Goal: Information Seeking & Learning: Find specific fact

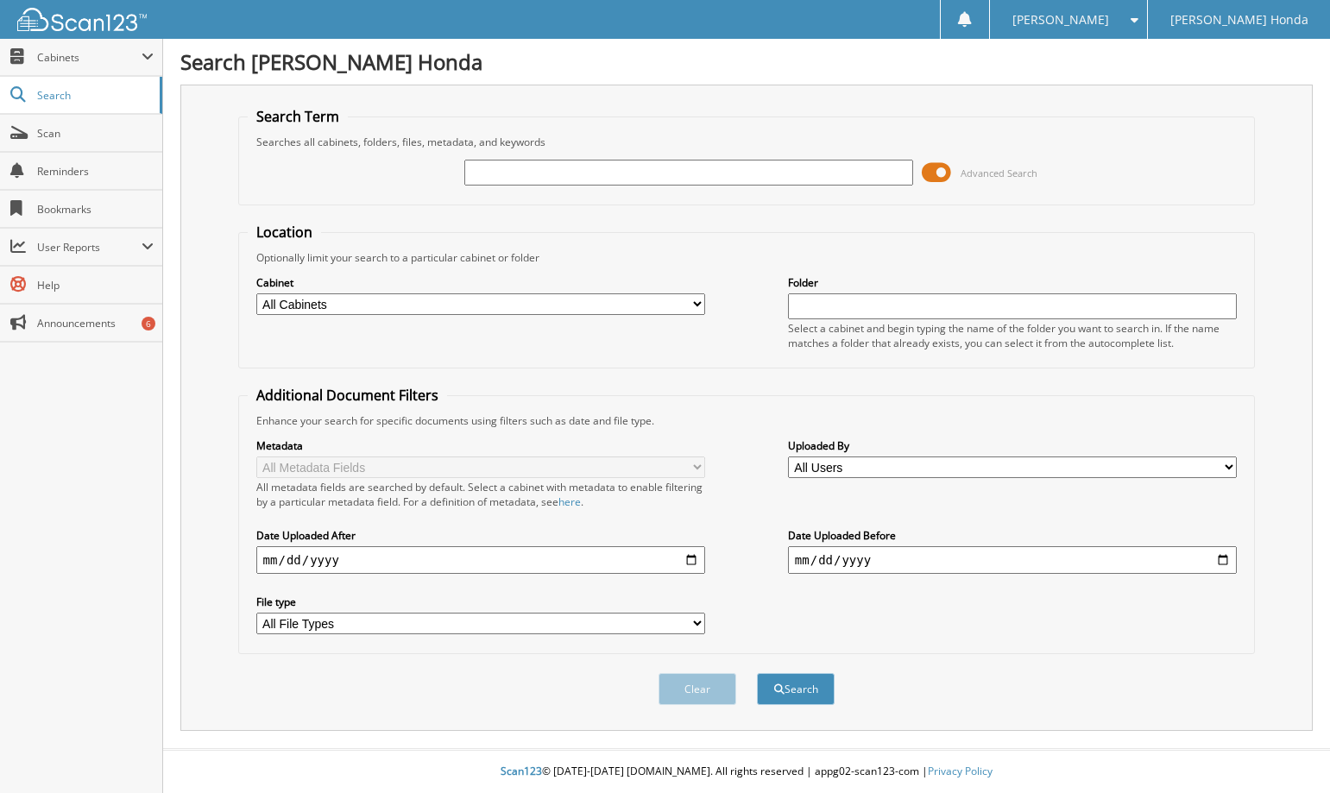
click at [542, 161] on input "text" at bounding box center [689, 173] width 450 height 26
type input "117313"
click at [936, 174] on span at bounding box center [936, 173] width 29 height 26
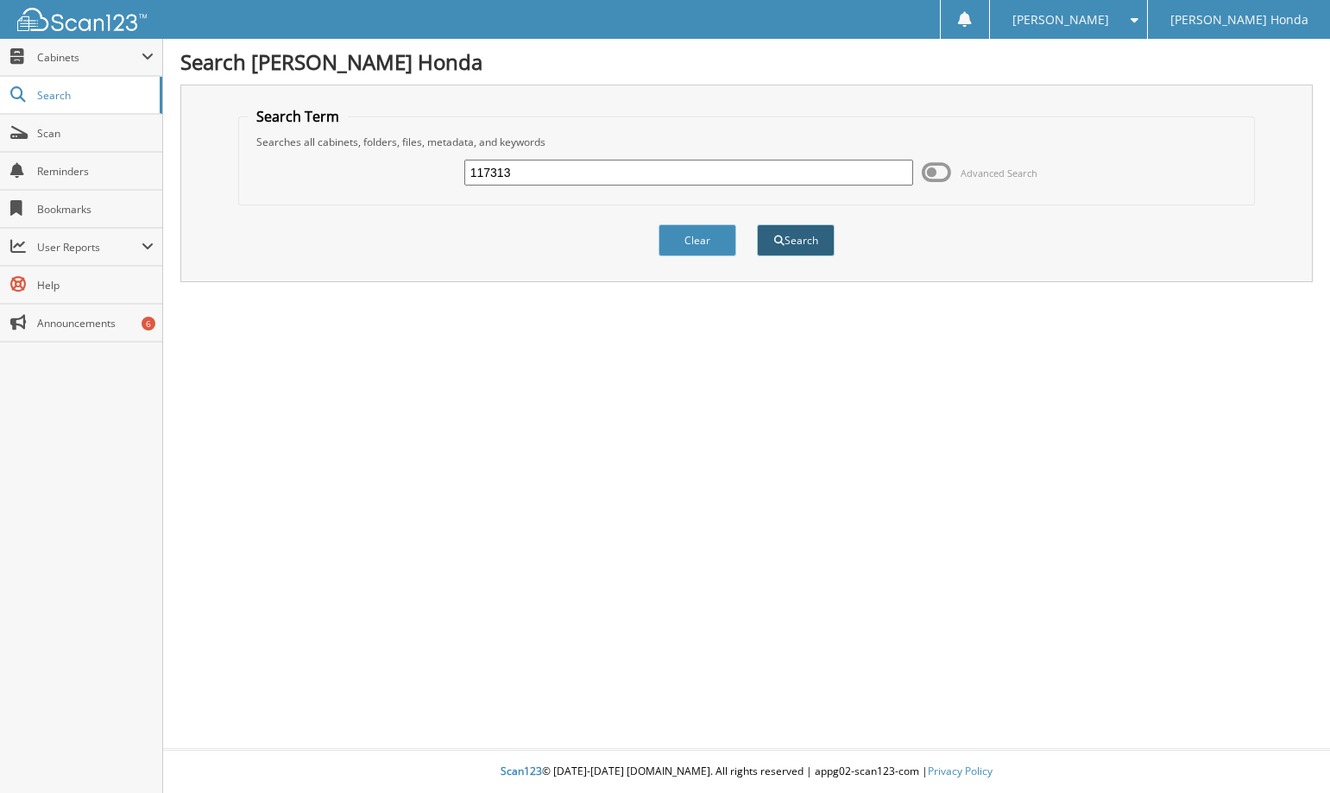
click at [792, 238] on button "Search" at bounding box center [796, 240] width 78 height 32
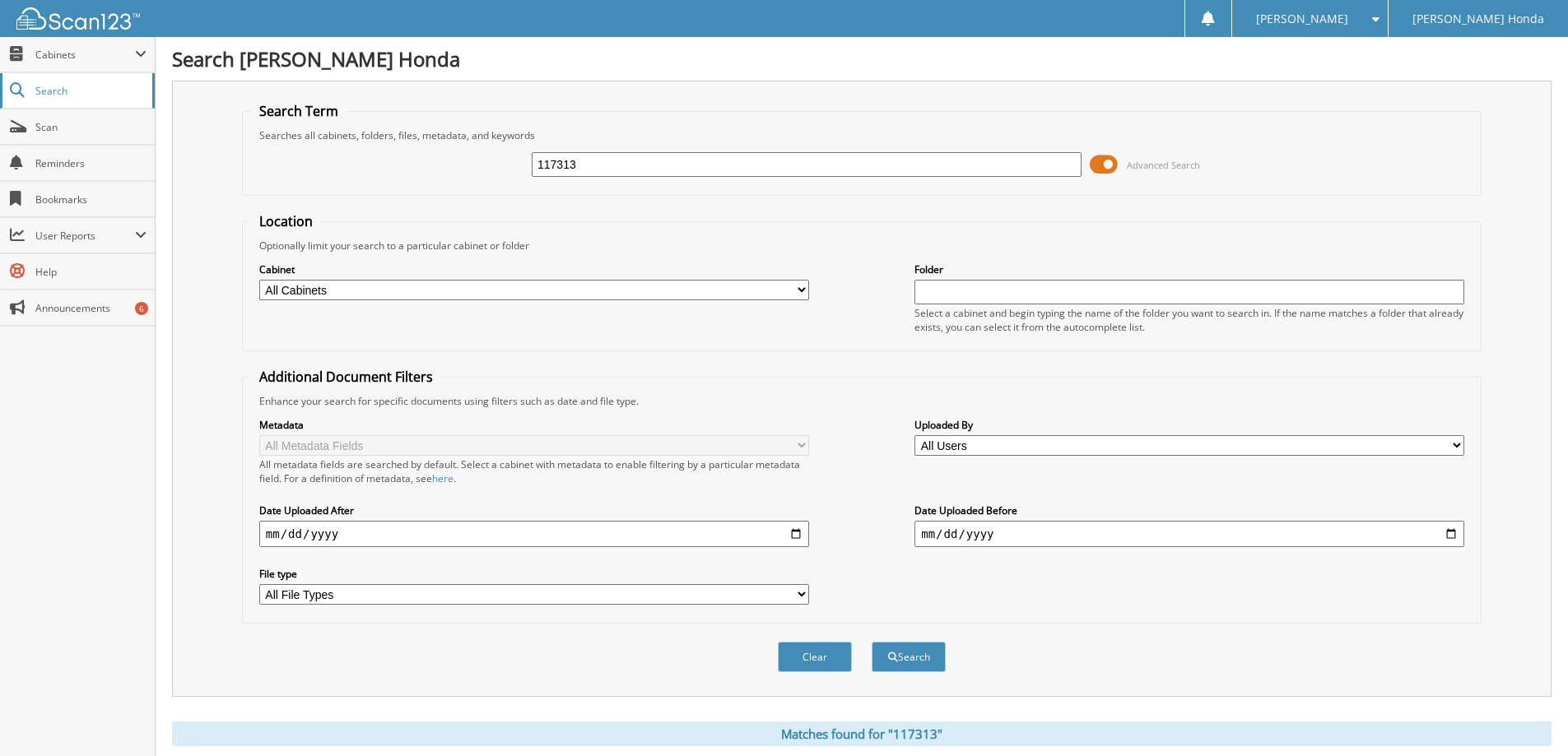
click at [71, 92] on span "Search" at bounding box center [90, 91] width 109 height 14
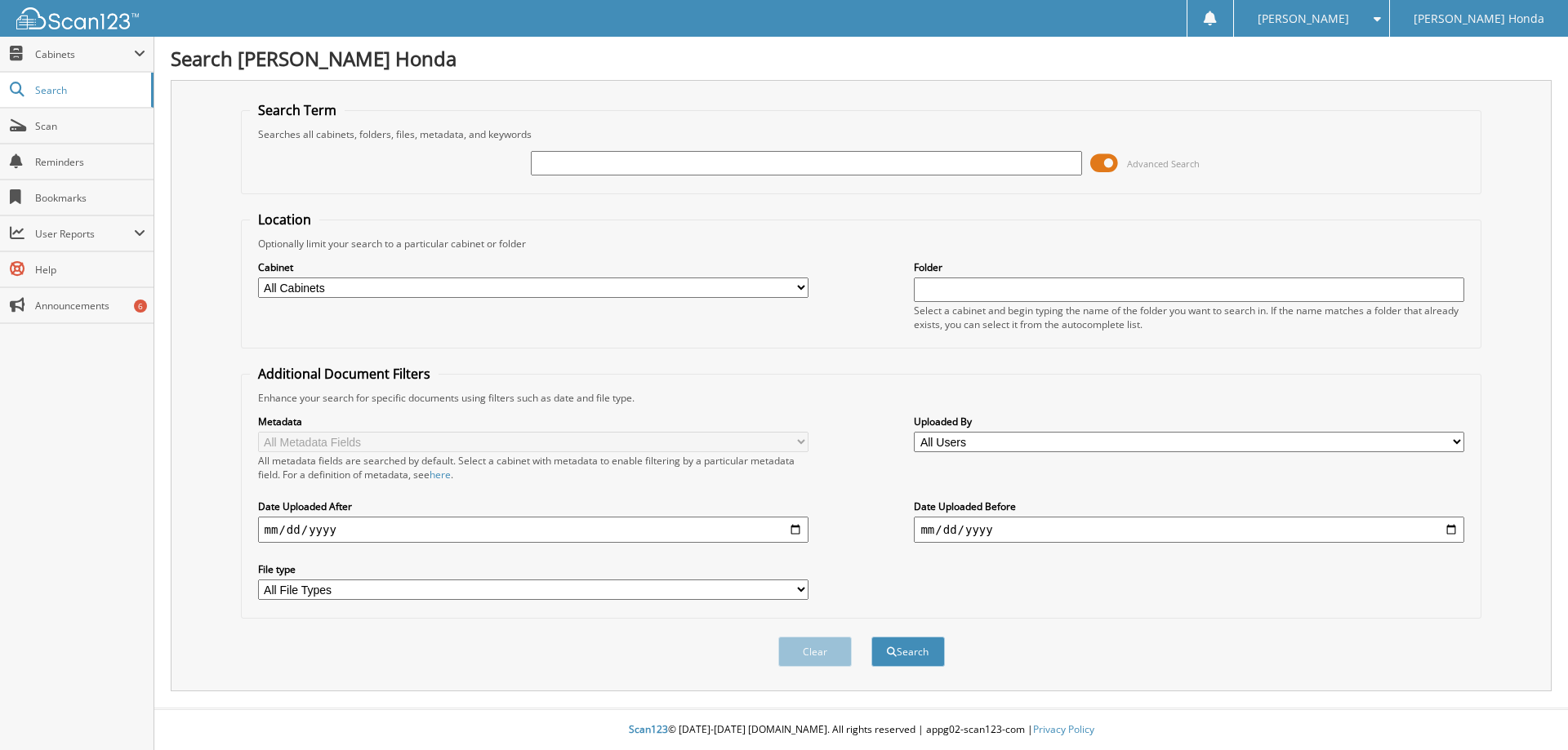
click at [702, 153] on input "text" at bounding box center [806, 164] width 550 height 25
type input "117313"
click at [1104, 164] on span at bounding box center [1103, 164] width 27 height 25
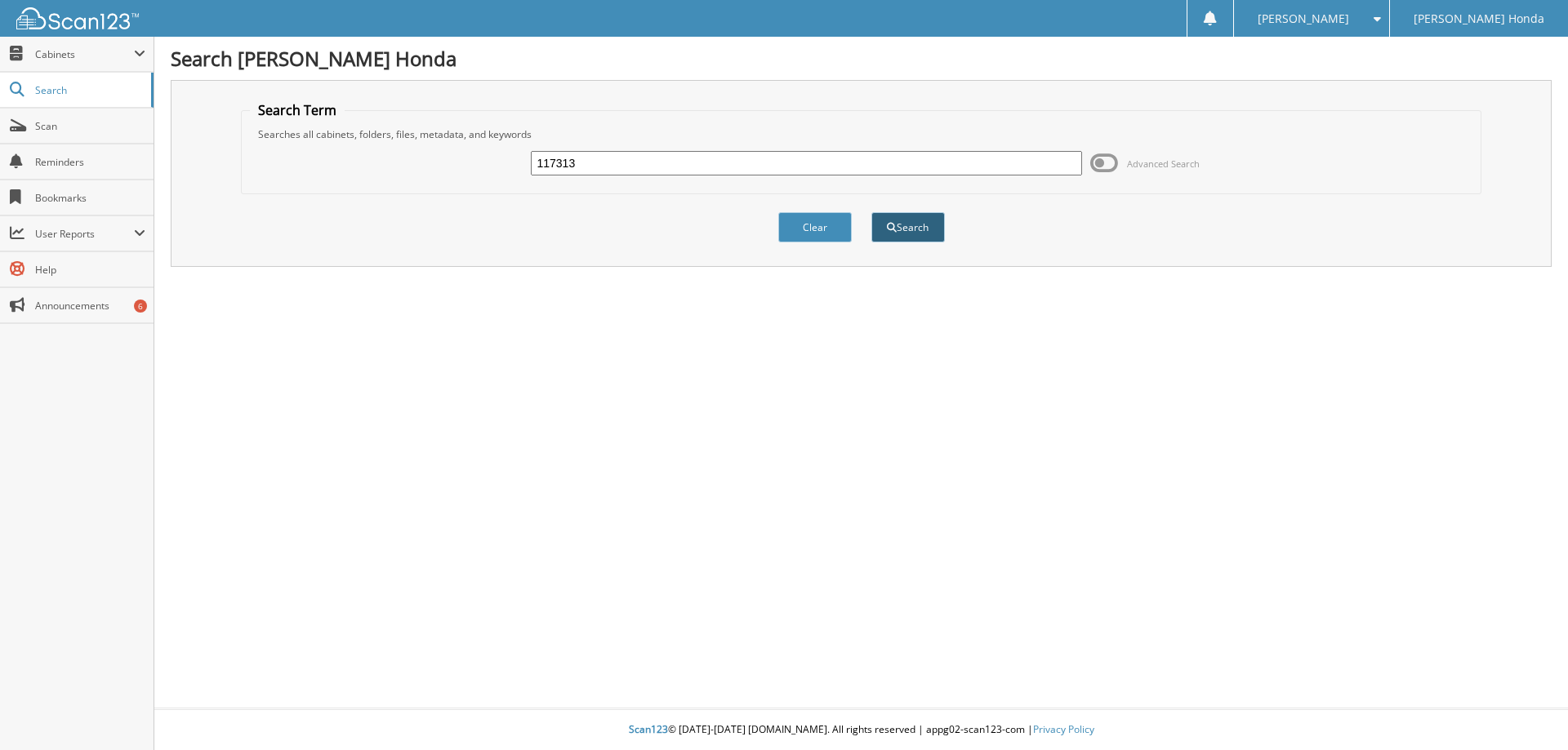
click at [932, 227] on button "Search" at bounding box center [908, 227] width 74 height 30
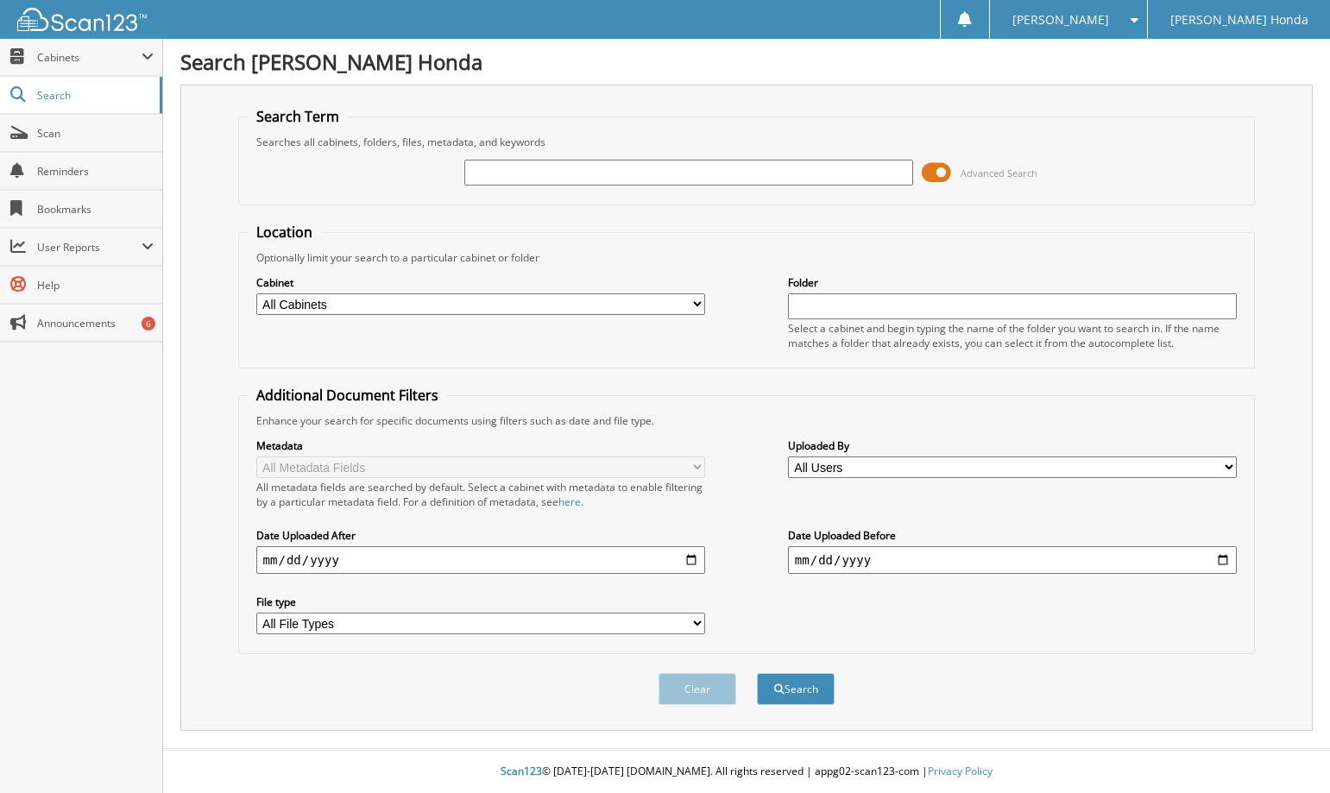
click at [557, 180] on input "text" at bounding box center [689, 173] width 450 height 26
type input "117313"
click at [757, 673] on button "Search" at bounding box center [796, 689] width 78 height 32
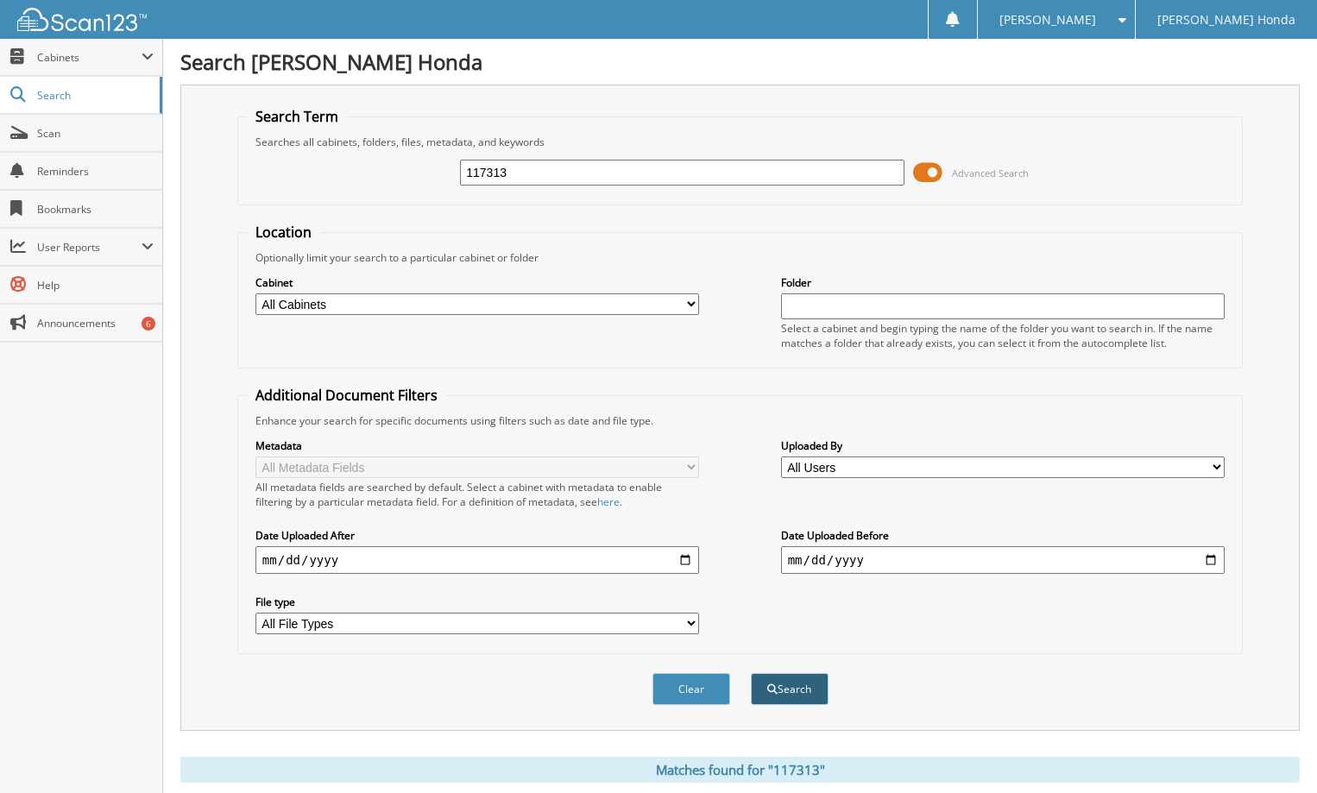
click at [792, 698] on button "Search" at bounding box center [790, 689] width 78 height 32
click at [931, 174] on span at bounding box center [927, 173] width 29 height 26
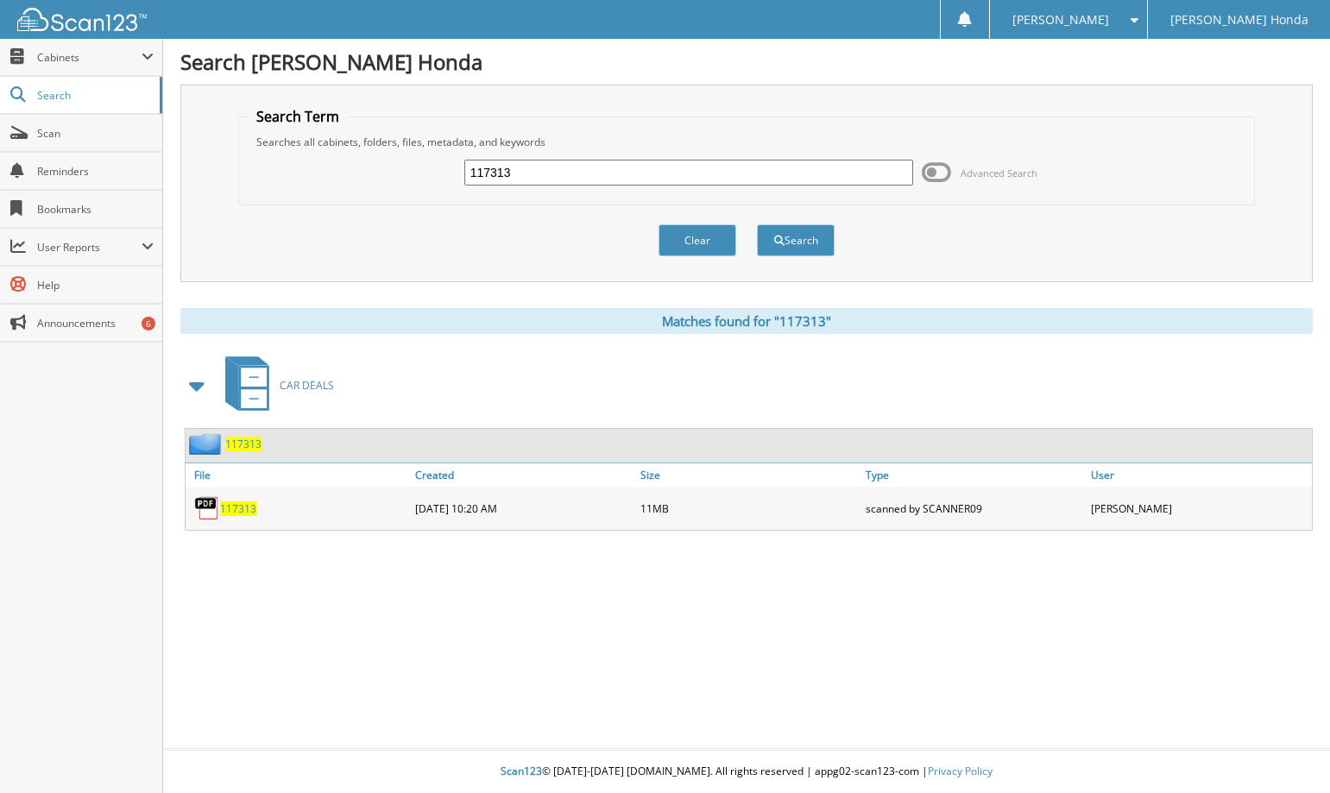
click at [243, 509] on span "117313" at bounding box center [238, 509] width 36 height 15
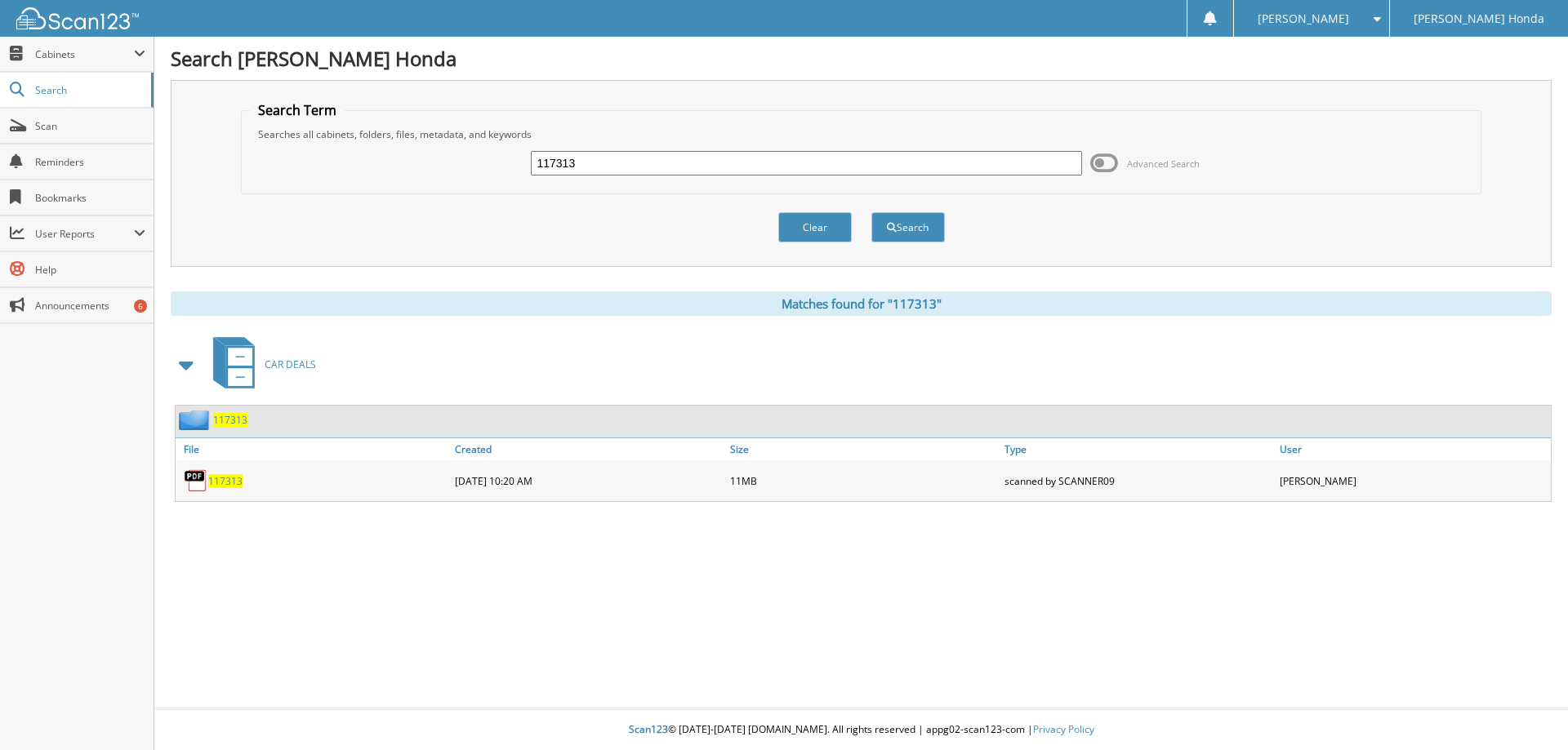
click at [1246, 110] on fieldset "Search Term Searches all cabinets, folders, files, metadata, and keywords 11731…" at bounding box center [862, 148] width 1241 height 93
